Goal: Transaction & Acquisition: Purchase product/service

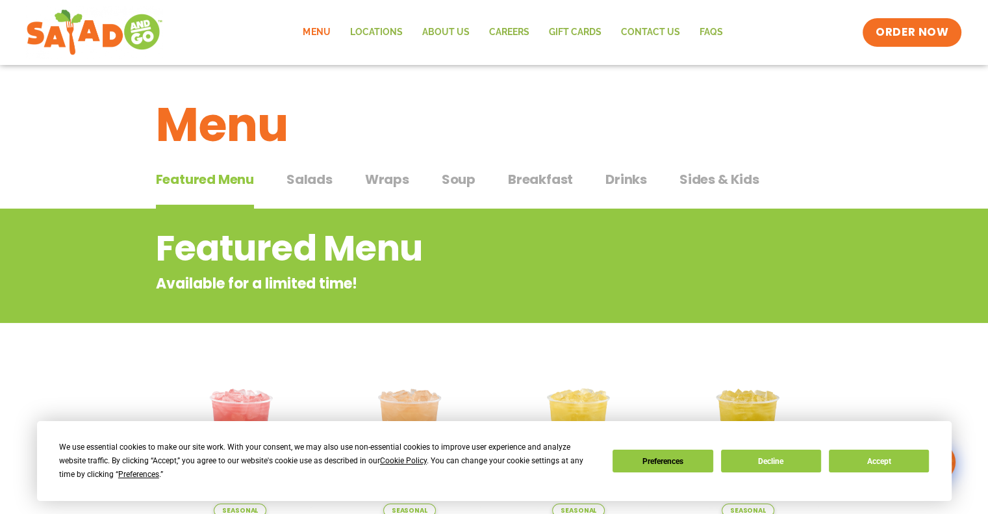
click at [528, 176] on span "Breakfast" at bounding box center [540, 179] width 65 height 19
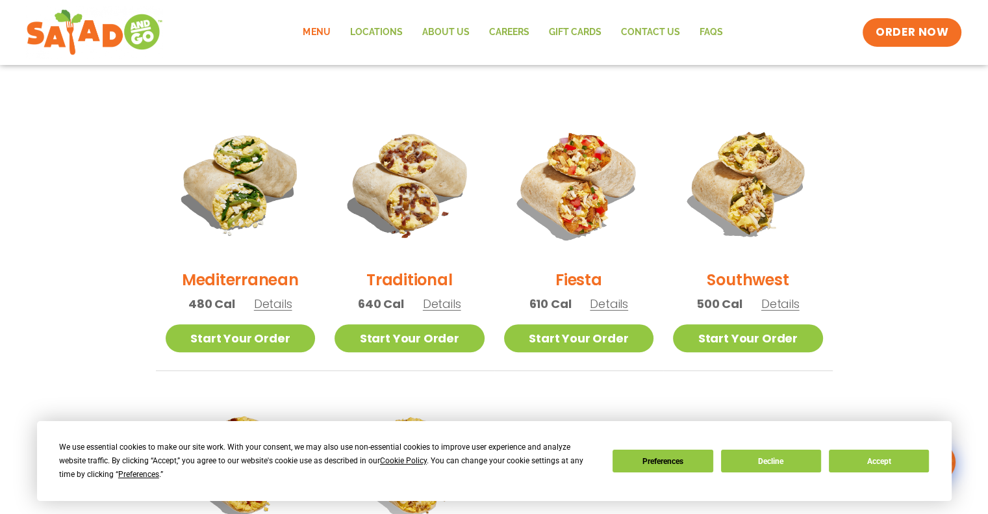
scroll to position [325, 0]
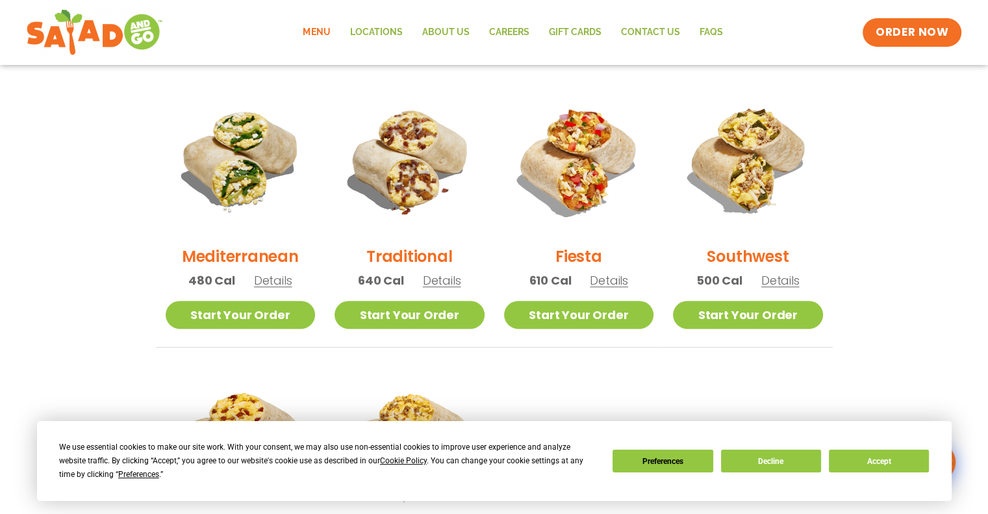
click at [273, 286] on span "Details" at bounding box center [273, 280] width 38 height 16
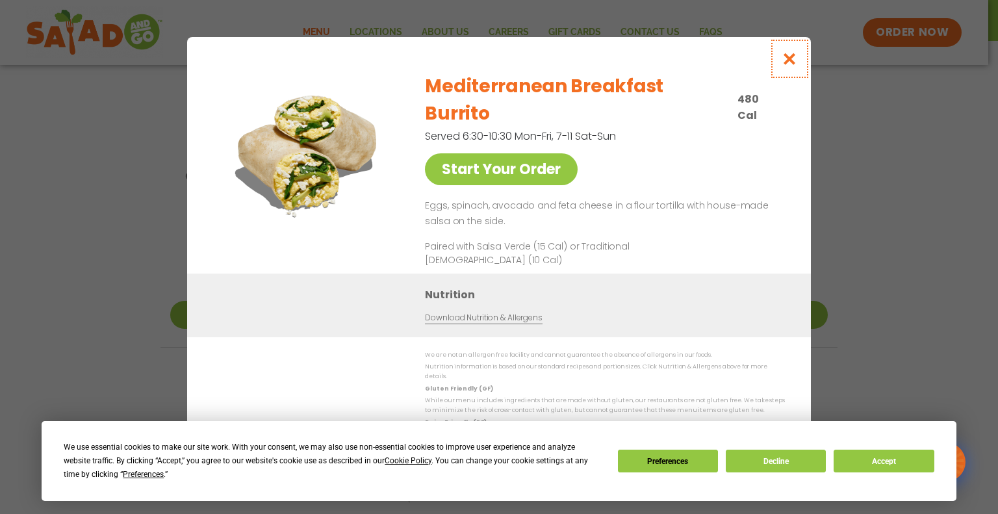
click at [790, 66] on icon "Close modal" at bounding box center [790, 59] width 16 height 14
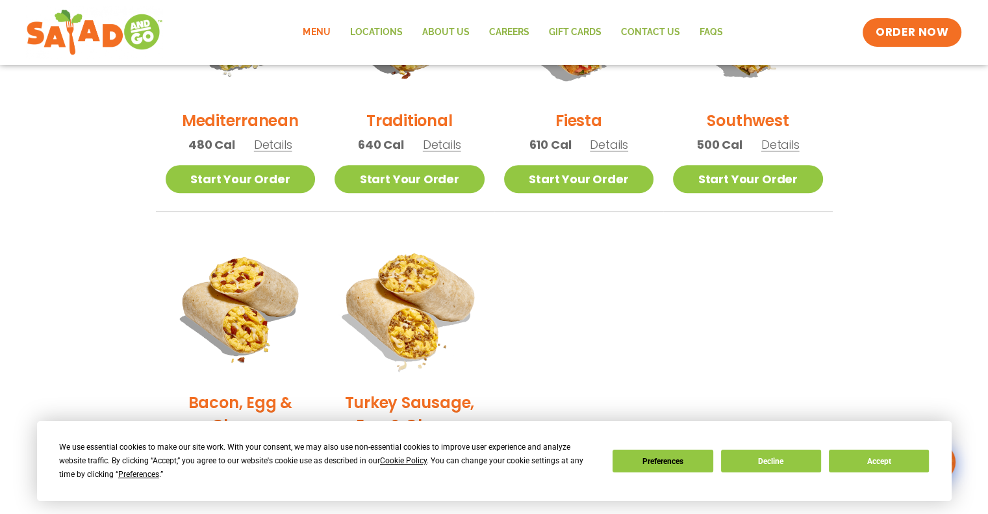
scroll to position [455, 0]
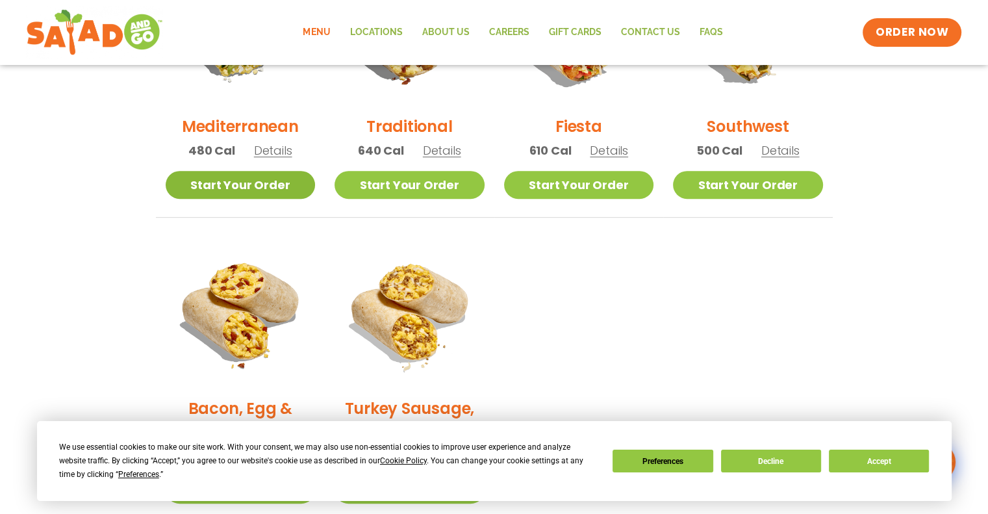
click at [270, 183] on link "Start Your Order" at bounding box center [241, 185] width 150 height 28
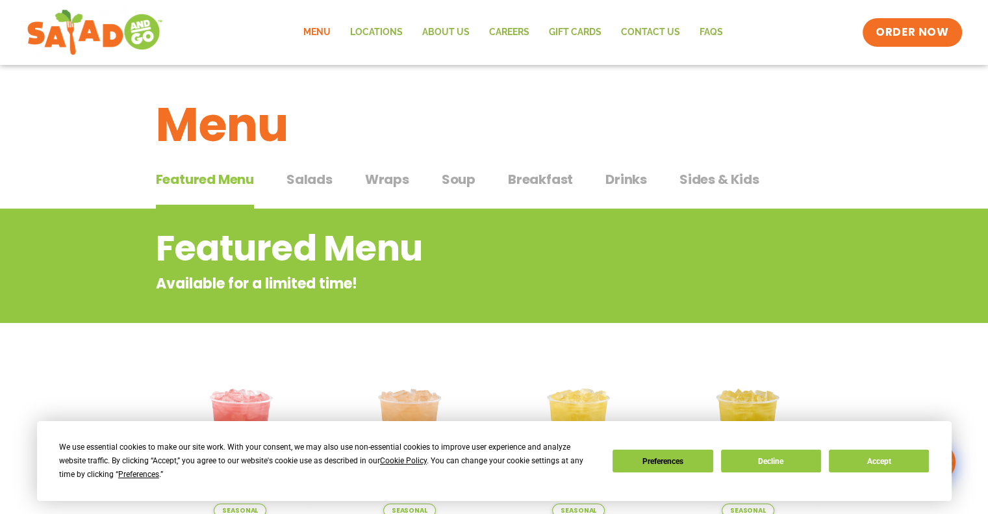
click at [621, 178] on span "Drinks" at bounding box center [627, 179] width 42 height 19
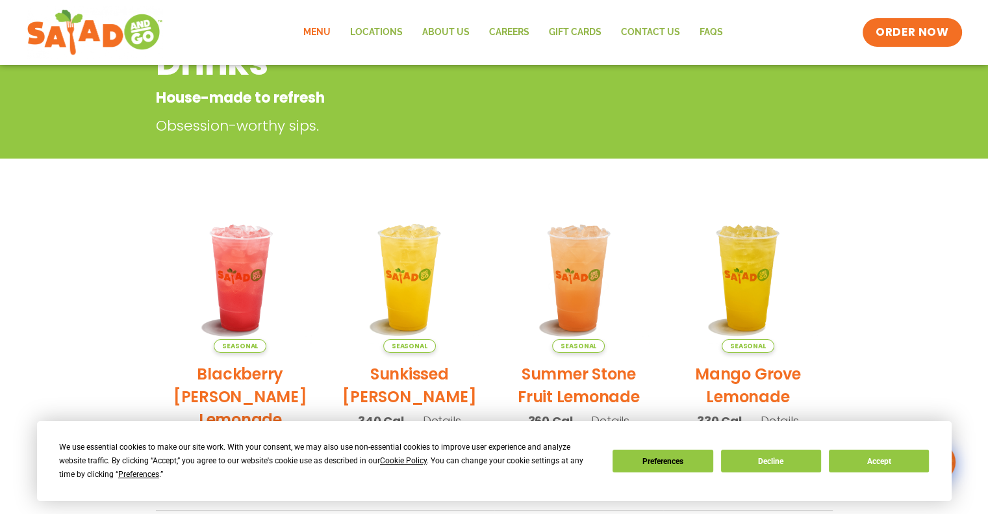
scroll to position [325, 0]
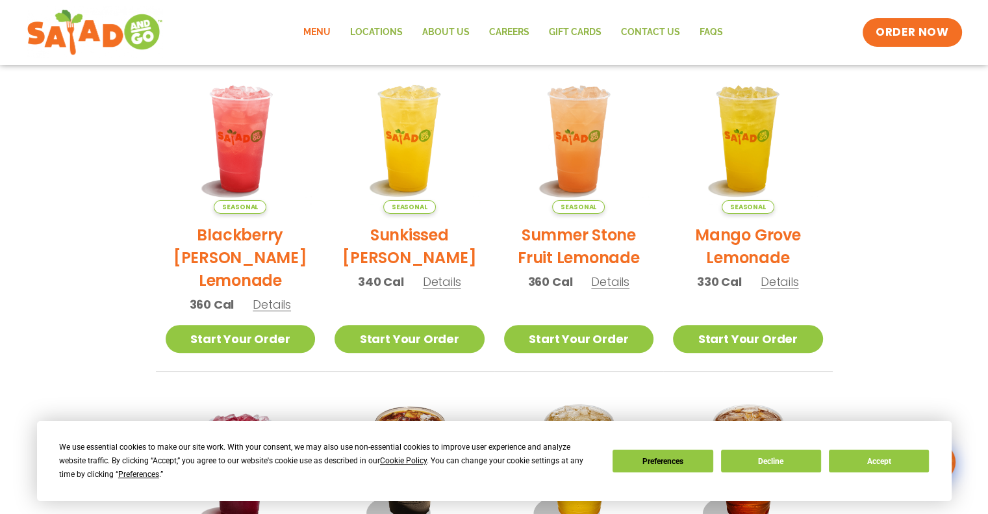
click at [273, 304] on span "Details" at bounding box center [272, 304] width 38 height 16
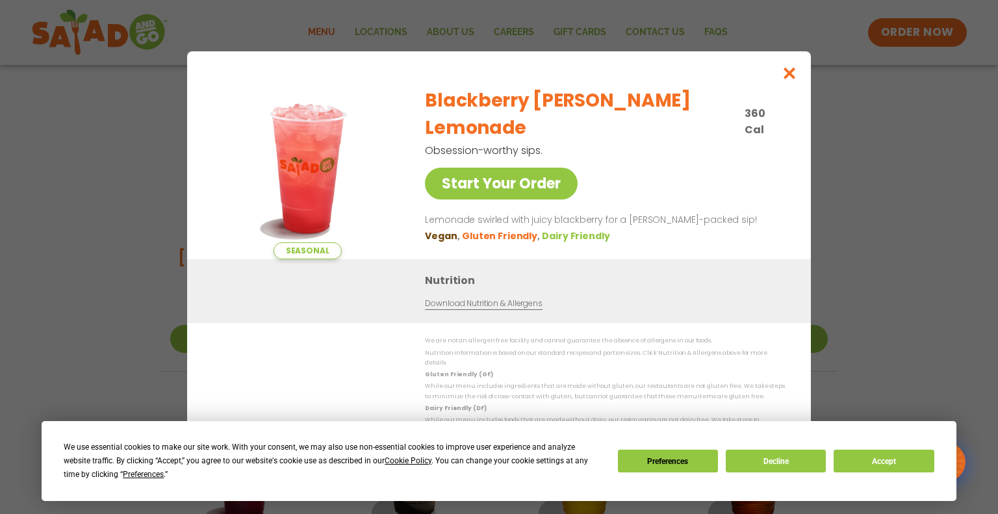
click at [487, 306] on link "Download Nutrition & Allergens" at bounding box center [483, 304] width 117 height 12
click at [792, 80] on icon "Close modal" at bounding box center [790, 73] width 16 height 14
